Goal: Entertainment & Leisure: Consume media (video, audio)

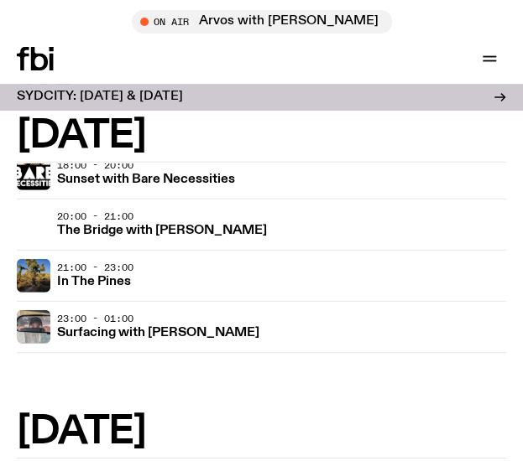
scroll to position [991, 0]
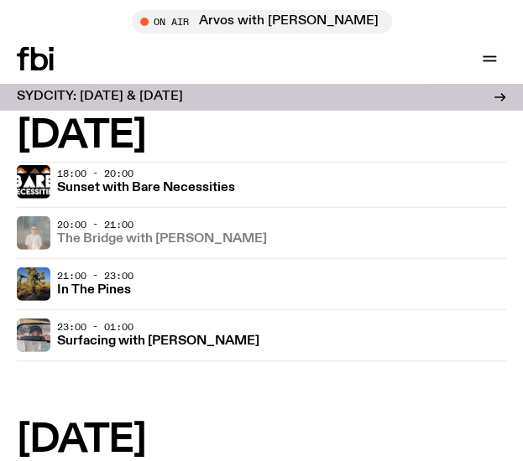
click at [210, 234] on h3 "The Bridge with [PERSON_NAME]" at bounding box center [162, 239] width 210 height 13
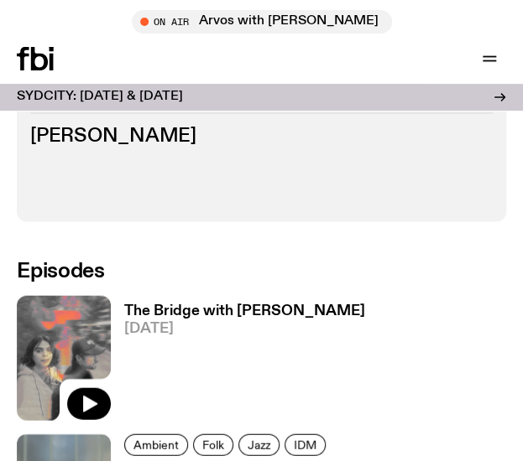
scroll to position [716, 0]
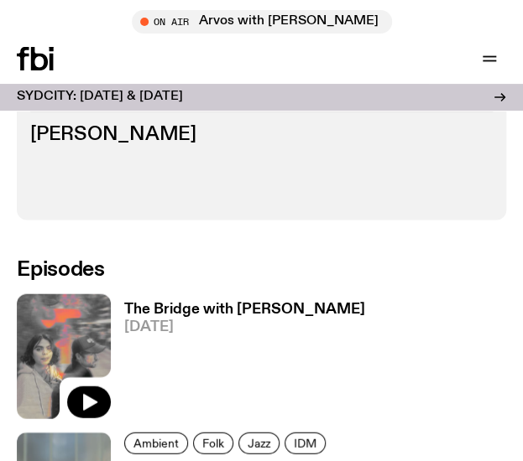
click at [191, 309] on h3 "The Bridge with [PERSON_NAME]" at bounding box center [244, 309] width 241 height 14
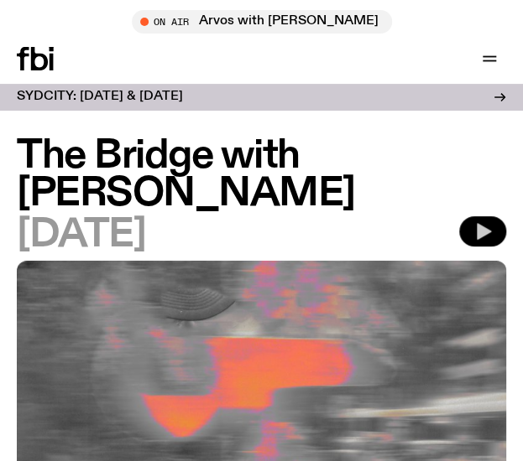
click at [488, 231] on icon "button" at bounding box center [483, 231] width 14 height 17
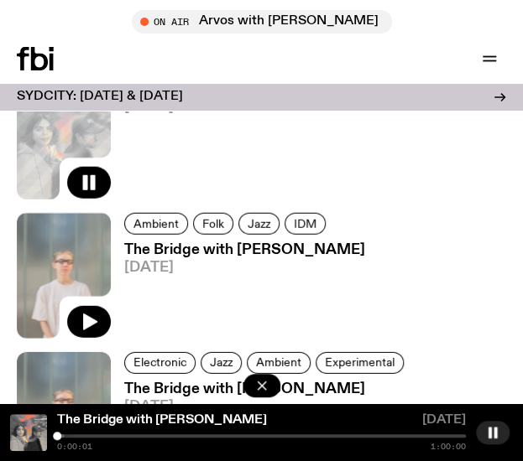
scroll to position [918, 0]
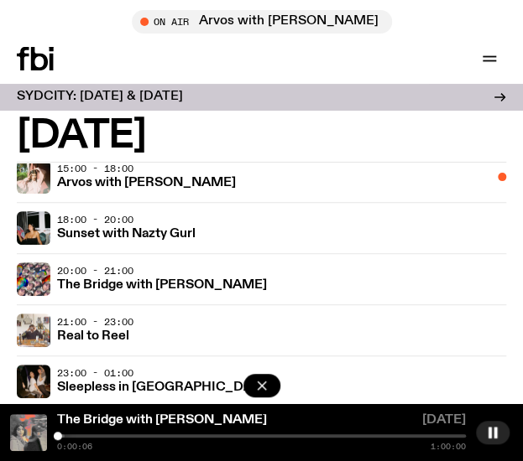
scroll to position [1564, 0]
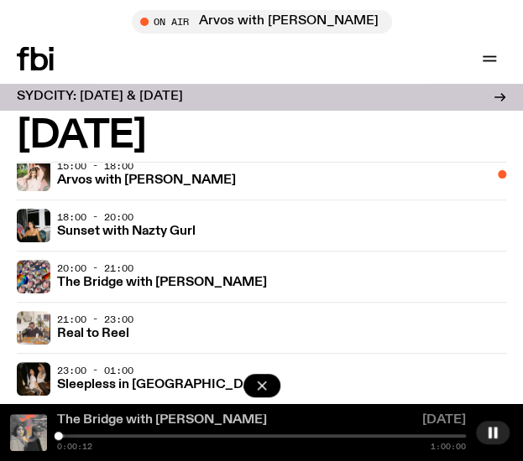
click at [161, 419] on link "The Bridge with [PERSON_NAME]" at bounding box center [162, 420] width 210 height 13
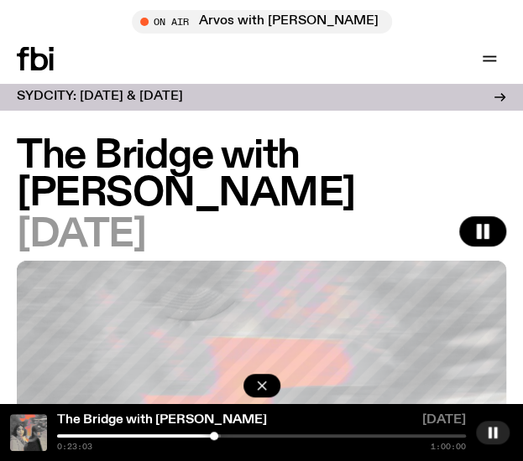
click at [223, 37] on div "Schedule Explore Read Volunteer Newsletter On Air Arvos with [PERSON_NAME] Tune…" at bounding box center [261, 59] width 523 height 50
